Goal: Manage account settings

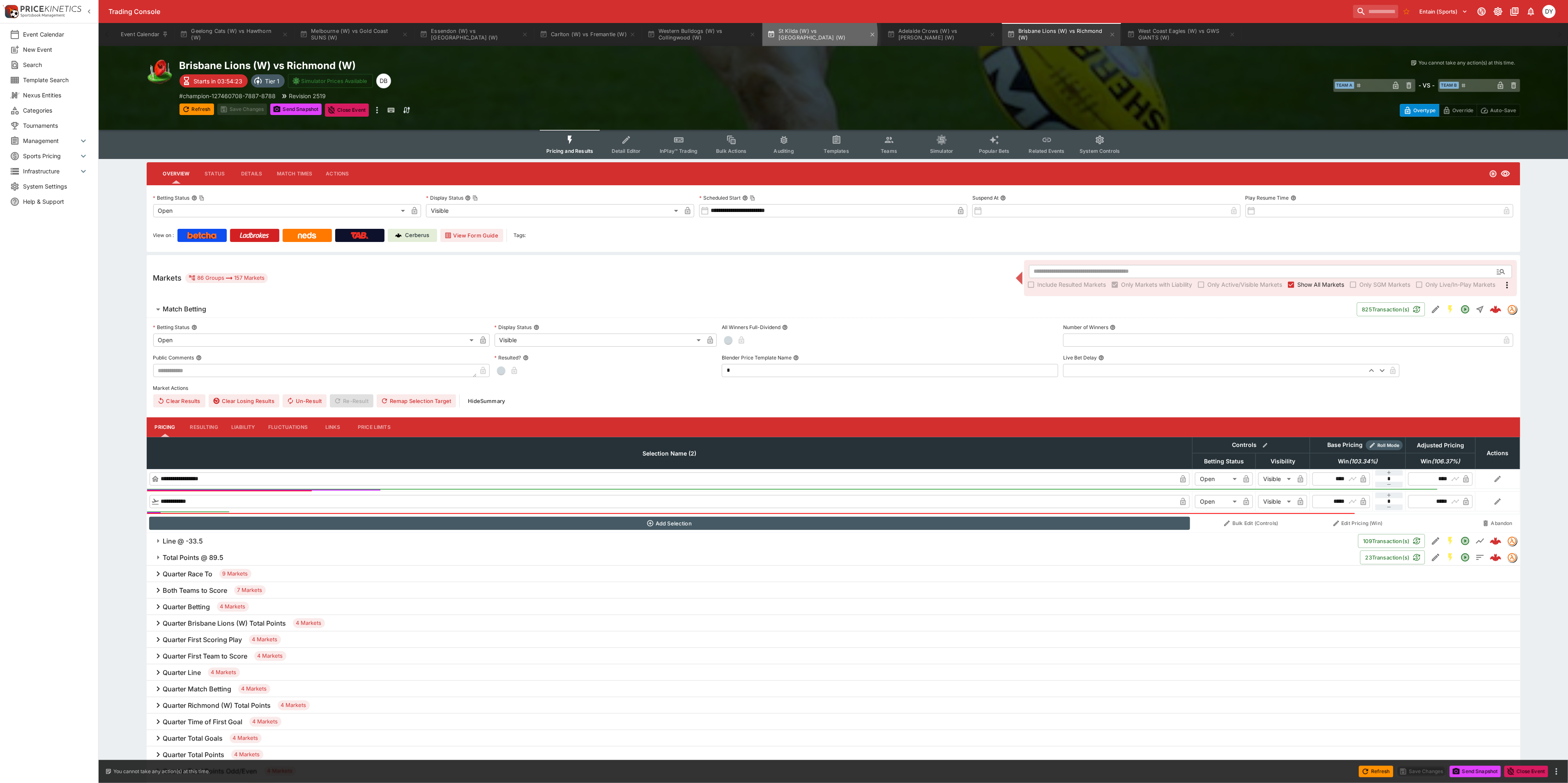
click at [803, 35] on button "St Kilda (W) vs [GEOGRAPHIC_DATA] (W)" at bounding box center [821, 35] width 118 height 23
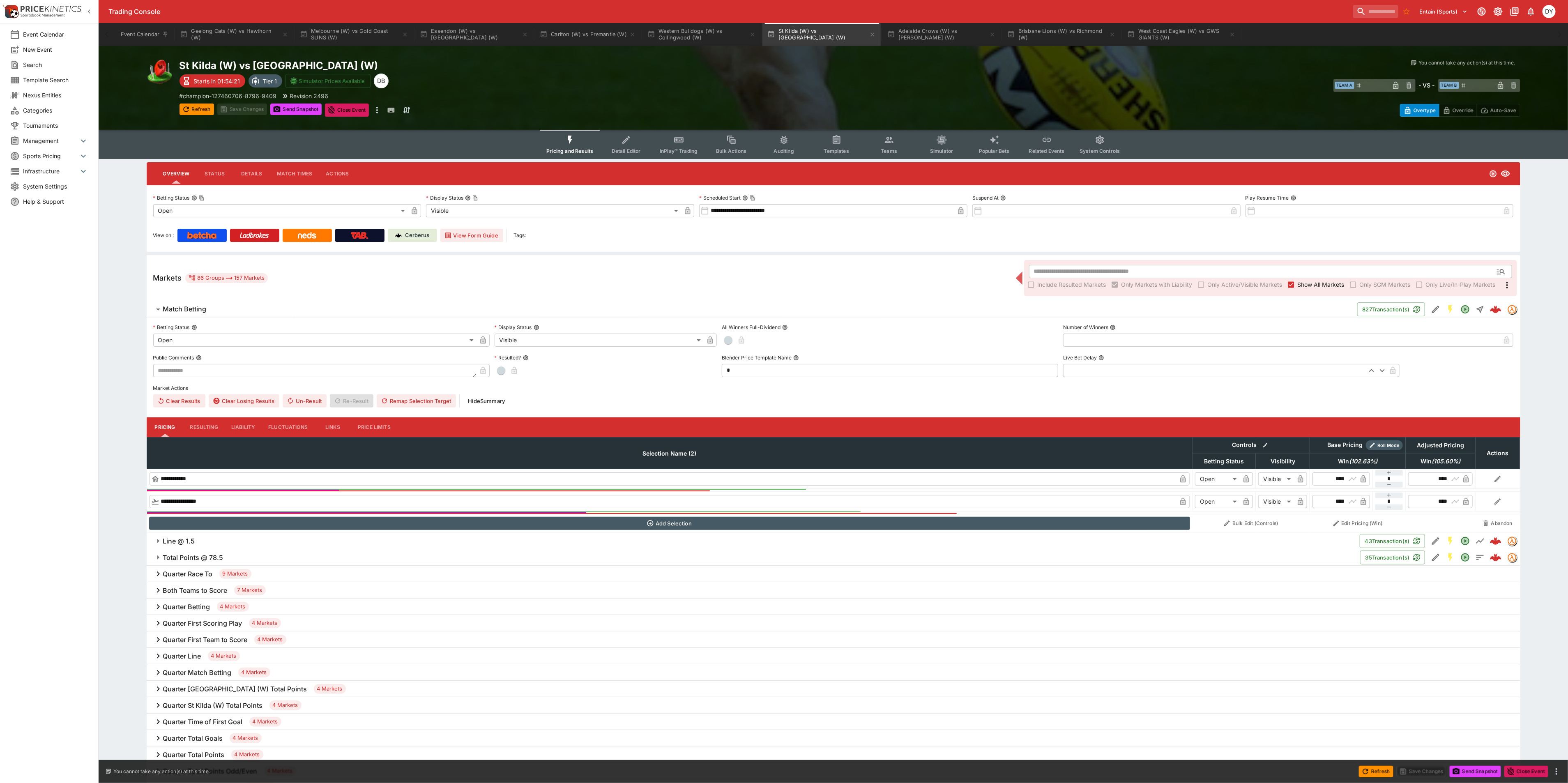
click at [683, 139] on icon "Event type filters" at bounding box center [678, 140] width 9 height 6
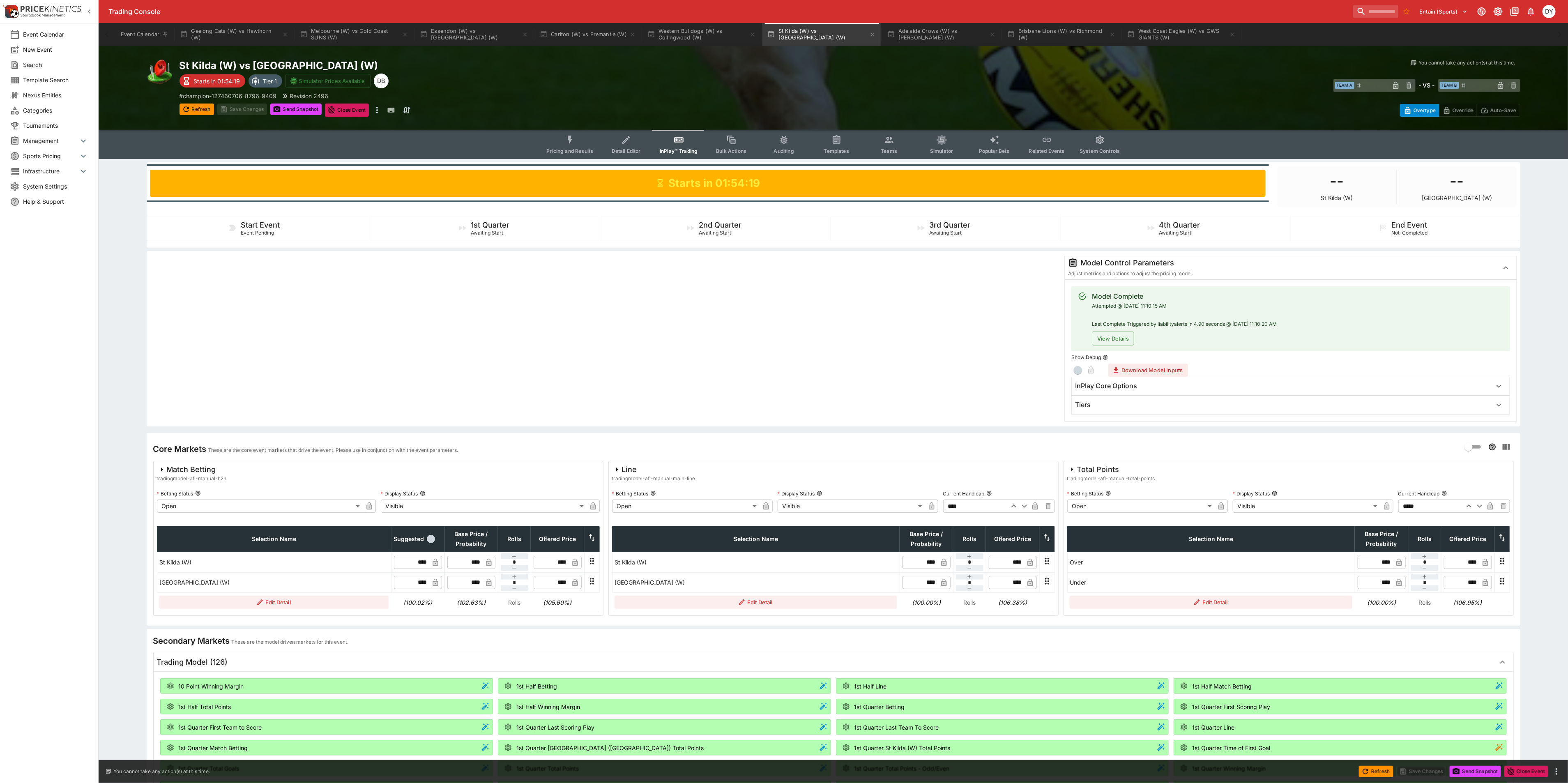
click at [1469, 508] on icon "button" at bounding box center [1469, 506] width 10 height 10
click at [257, 108] on button "Save Changes" at bounding box center [242, 109] width 50 height 12
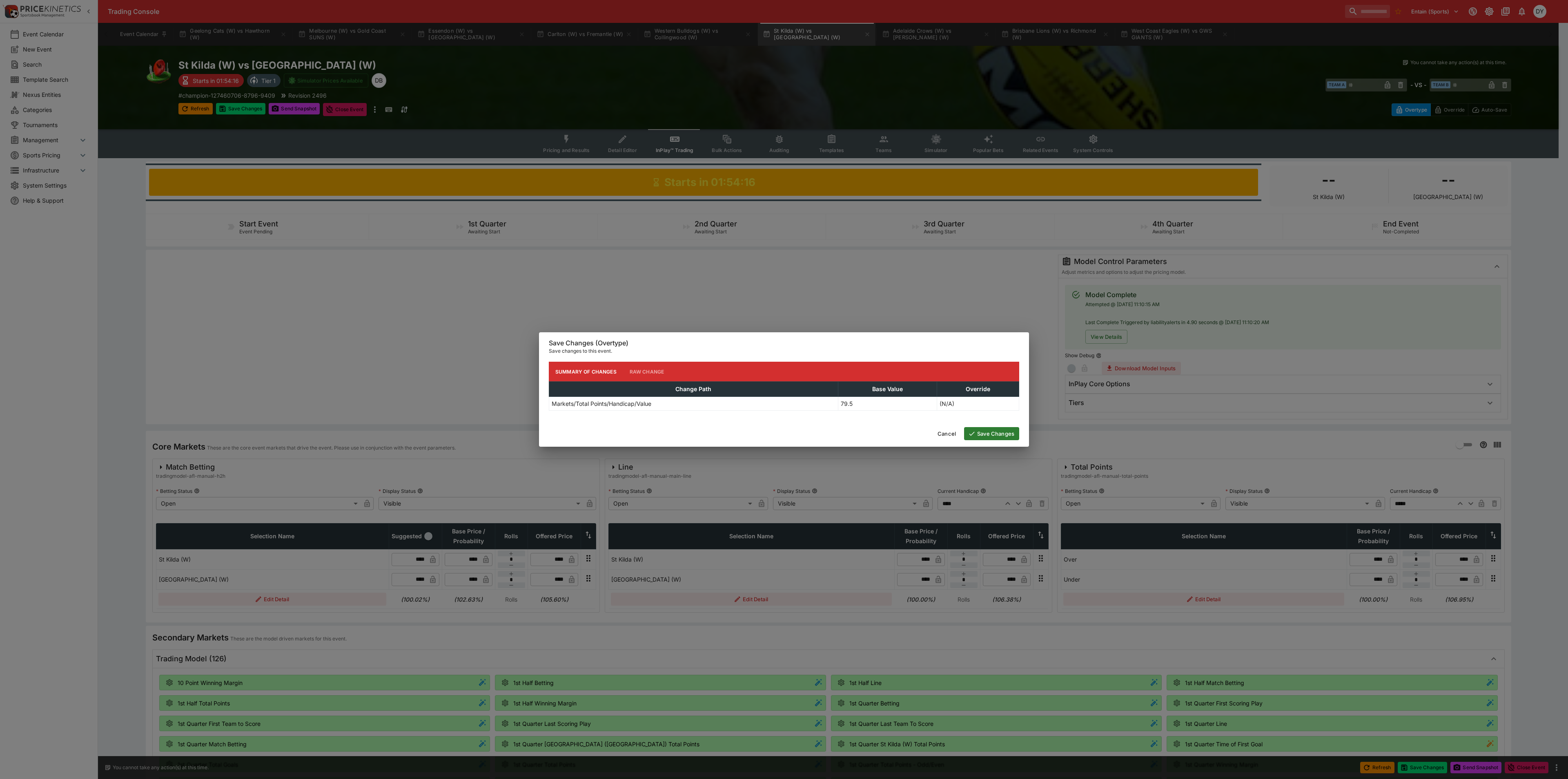
click at [1006, 436] on button "Save Changes" at bounding box center [992, 433] width 55 height 13
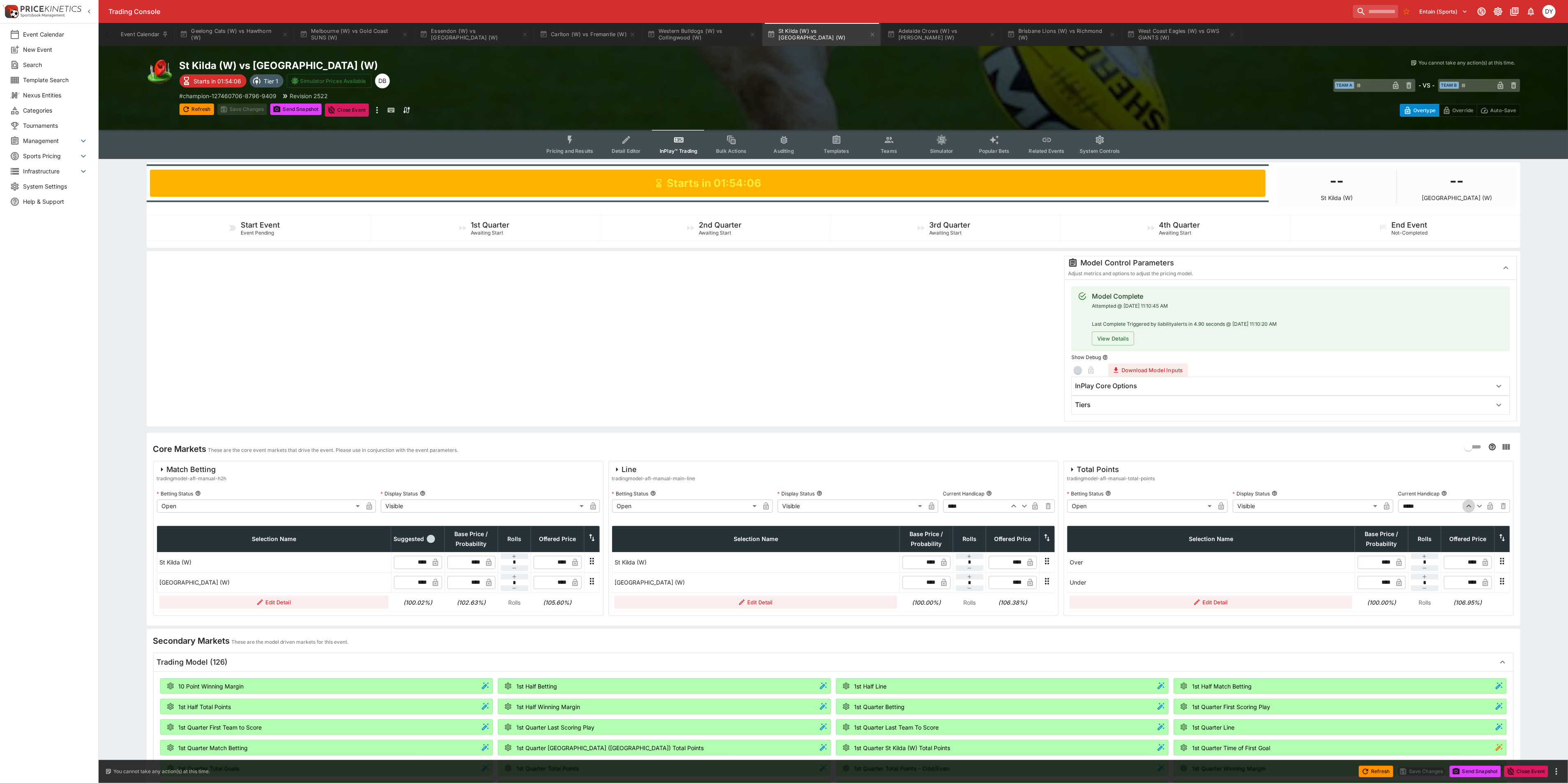
click at [1469, 509] on icon "button" at bounding box center [1469, 506] width 10 height 10
type input "*****"
click at [255, 110] on button "Save Changes" at bounding box center [242, 109] width 50 height 12
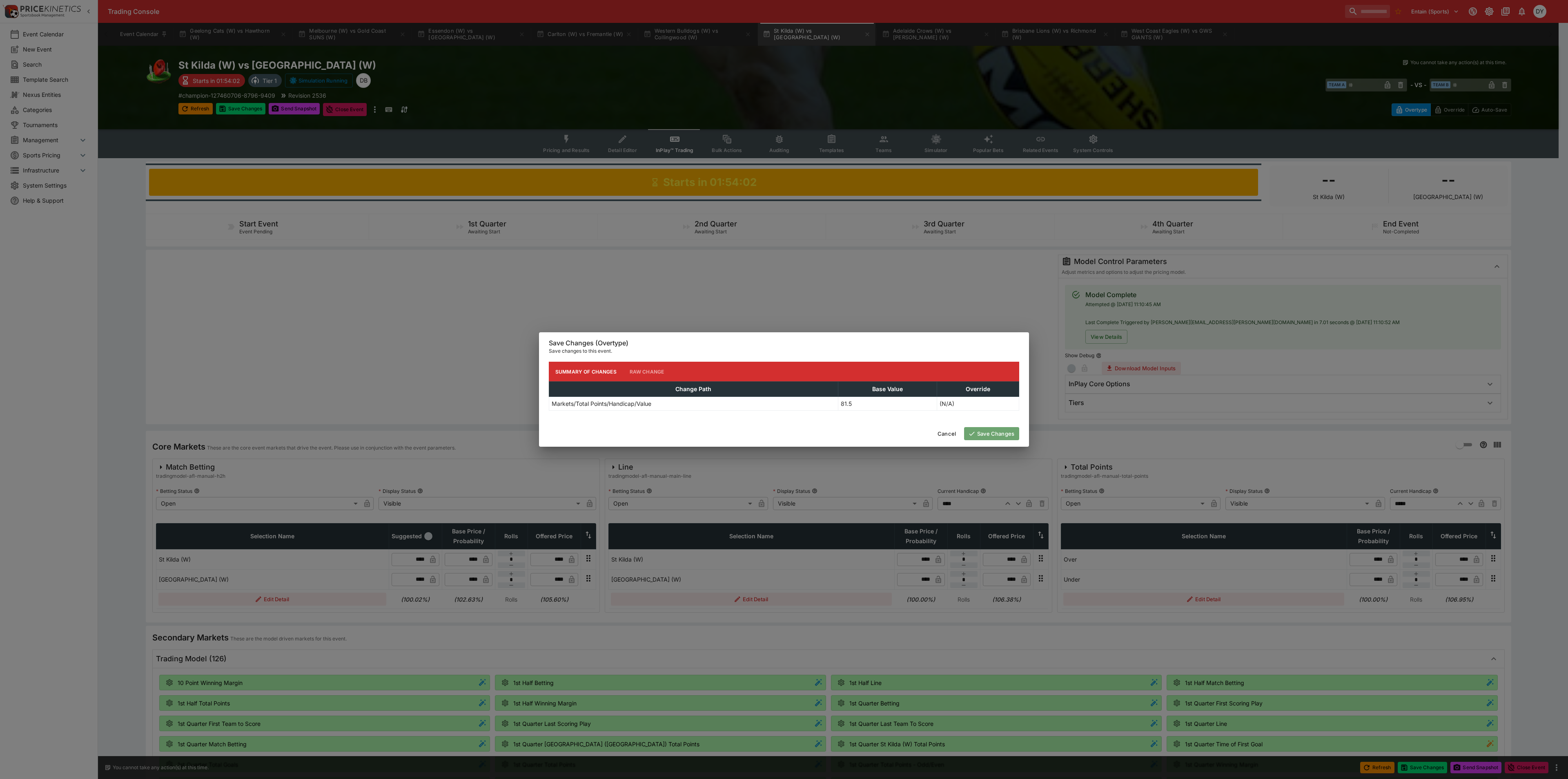
click at [1010, 434] on button "Save Changes" at bounding box center [992, 433] width 55 height 13
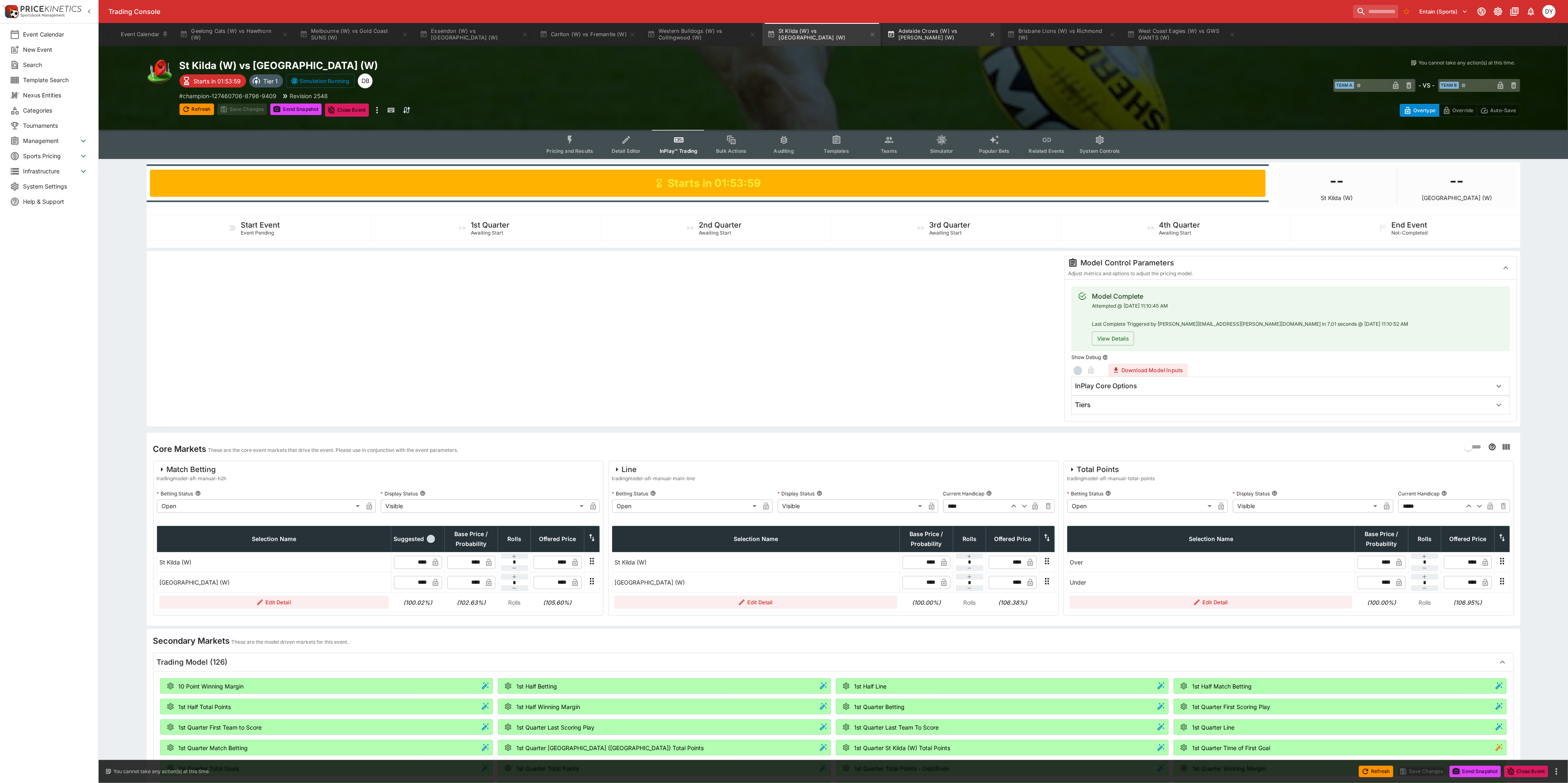
click at [926, 35] on button "Adelaide Crows (W) vs [PERSON_NAME] (W)" at bounding box center [941, 35] width 118 height 23
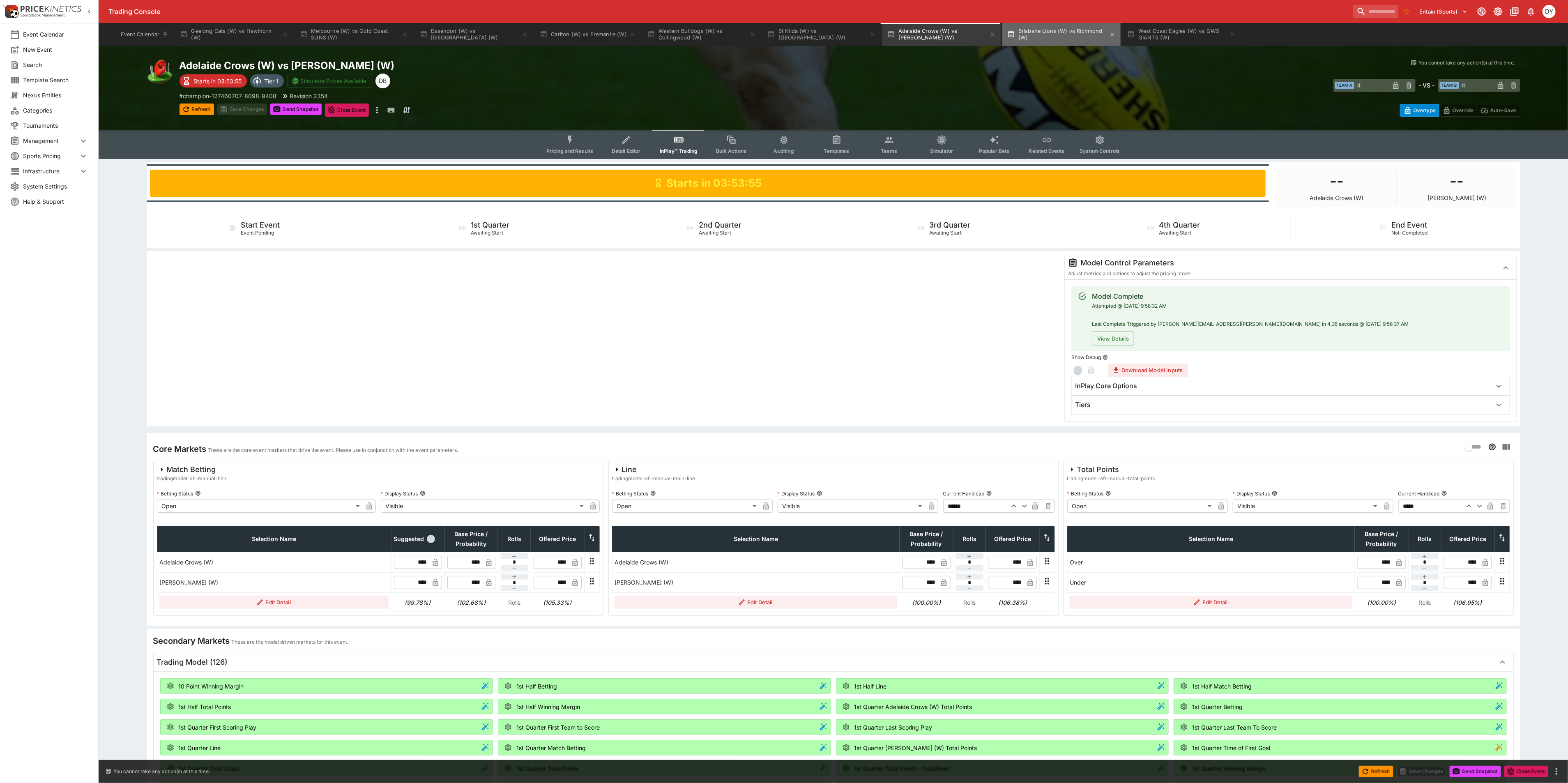
click at [1040, 32] on button "Brisbane Lions (W) vs Richmond (W)" at bounding box center [1061, 35] width 118 height 23
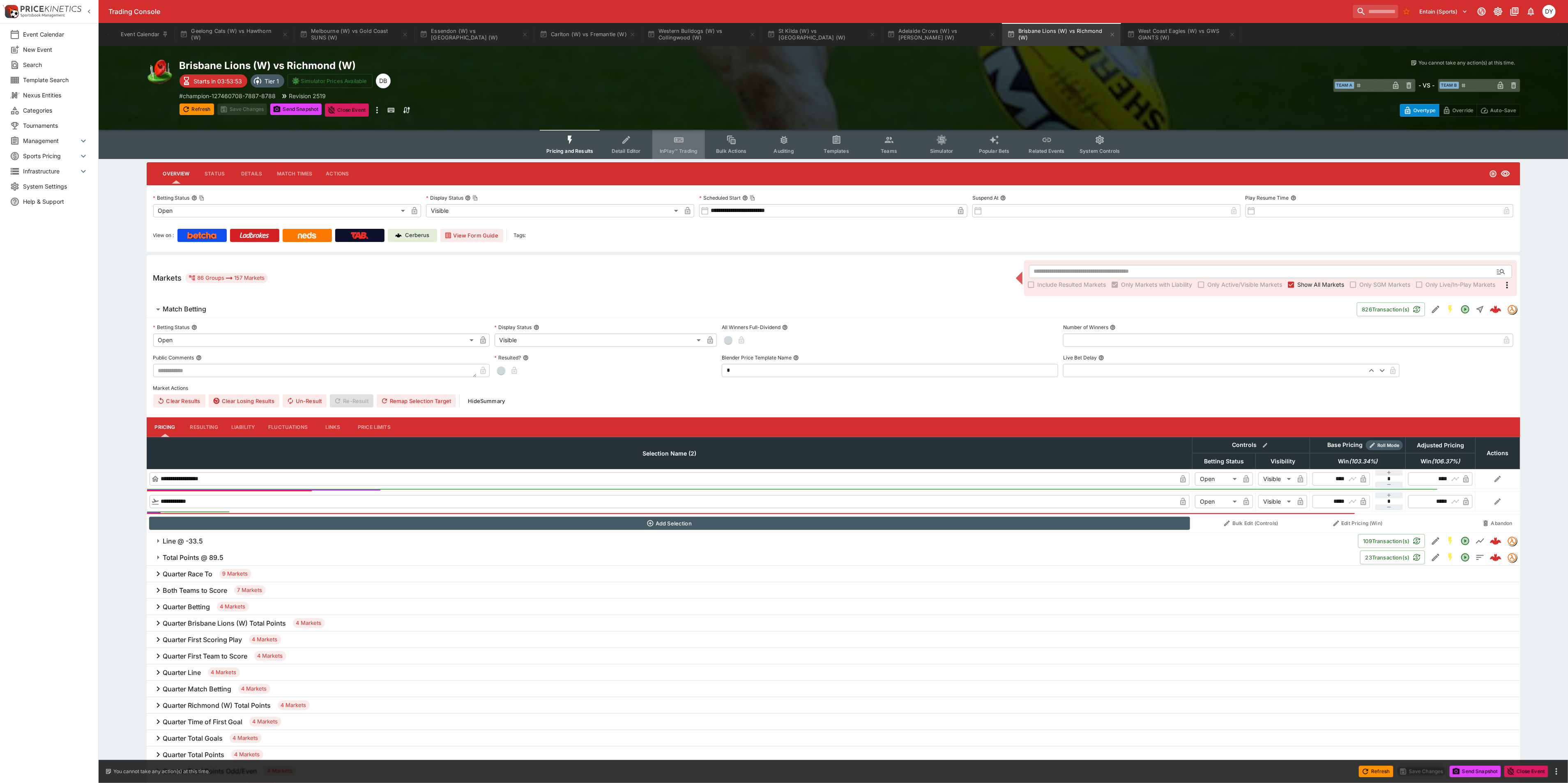
click at [678, 139] on icon "Event type filters" at bounding box center [678, 140] width 9 height 6
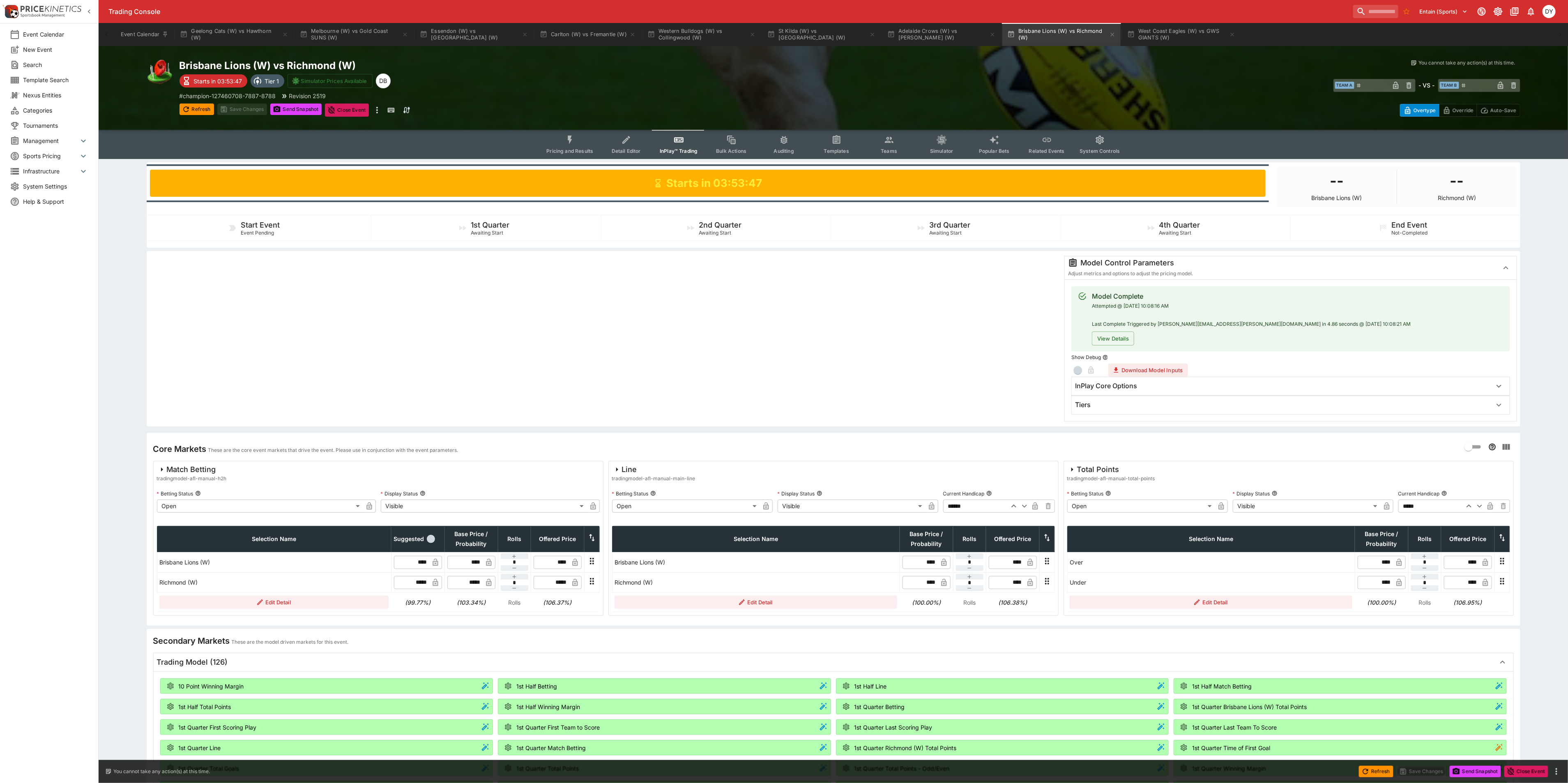
click at [1480, 508] on icon "button" at bounding box center [1479, 506] width 10 height 10
type input "*****"
click at [252, 104] on button "Save Changes" at bounding box center [242, 109] width 50 height 12
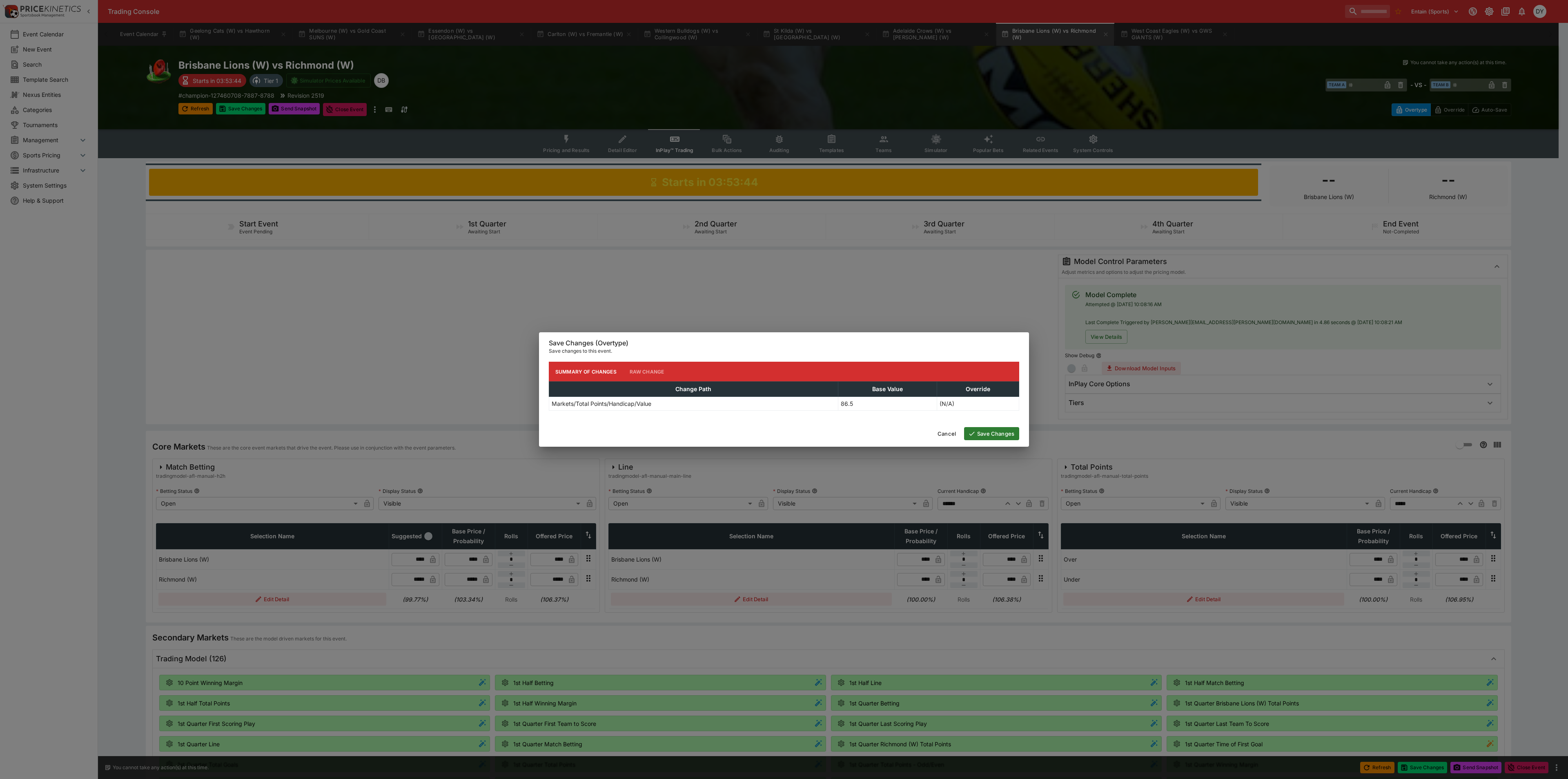
click at [988, 432] on button "Save Changes" at bounding box center [992, 433] width 55 height 13
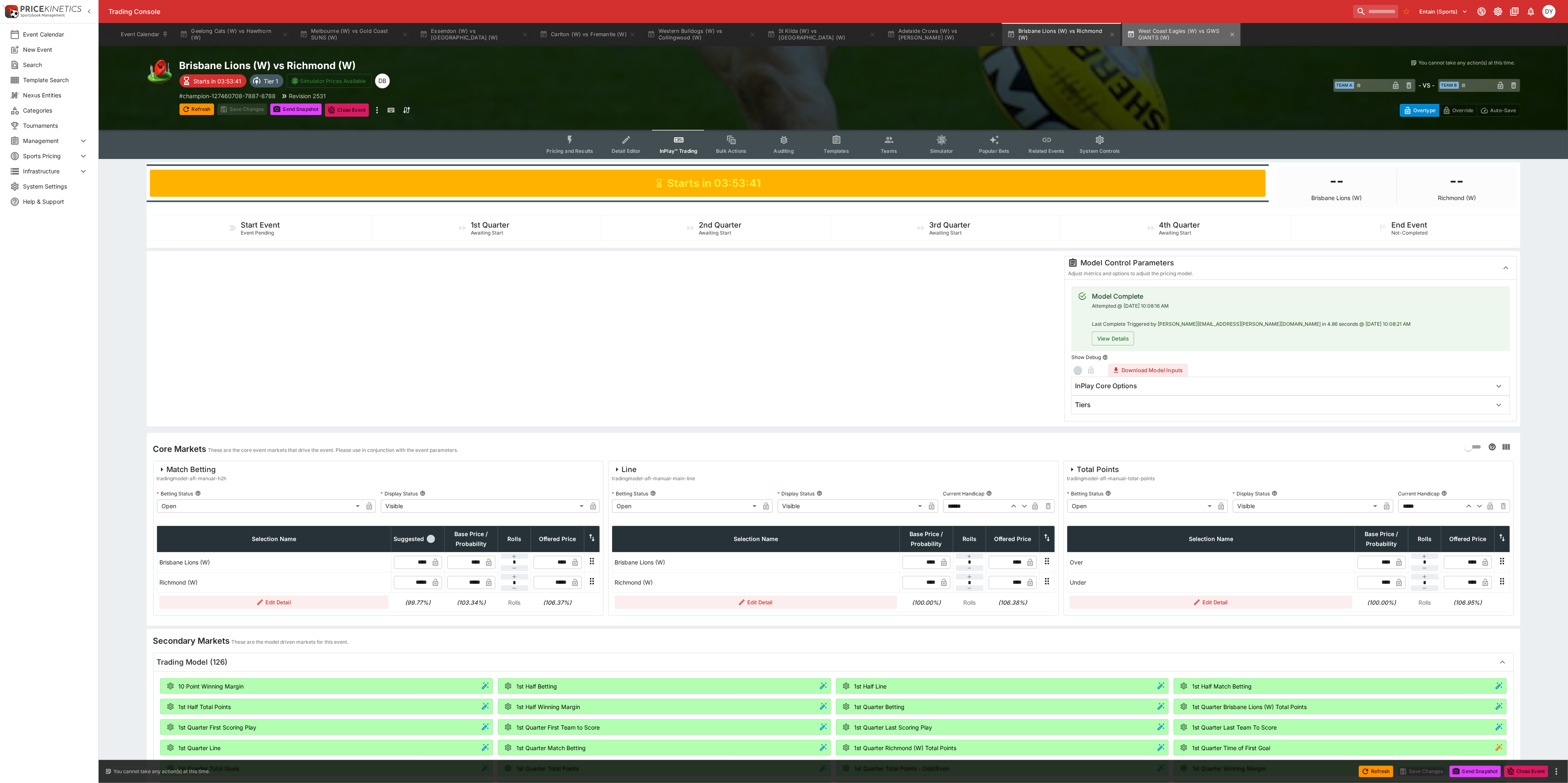
click at [1162, 35] on button "West Coast Eagles (W) vs GWS GIANTS (W)" at bounding box center [1181, 35] width 118 height 23
